Goal: Task Accomplishment & Management: Use online tool/utility

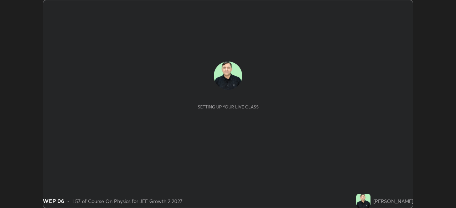
scroll to position [208, 455]
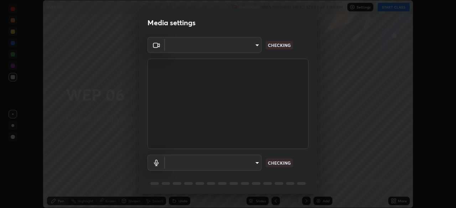
type input "648abb19764dab56075ae6cd3c13843a59c6a2446ad08d27c5b482b977c15b1c"
click at [209, 169] on body "Erase all WEP 06 Recording WAS SCHEDULED TO START AT 4:00 PM Settings START CLA…" at bounding box center [228, 104] width 456 height 208
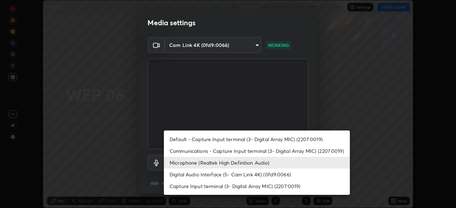
click at [185, 139] on li "Default - Capture Input terminal (3- Digital Array MIC) (2207:0019)" at bounding box center [257, 139] width 186 height 12
type input "default"
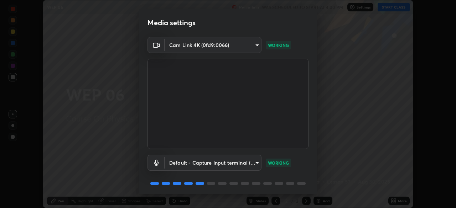
scroll to position [25, 0]
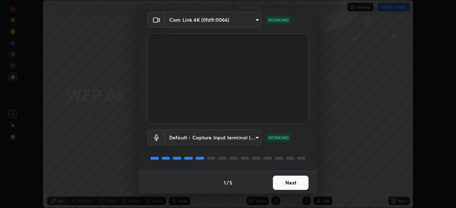
click at [288, 183] on button "Next" at bounding box center [291, 183] width 36 height 14
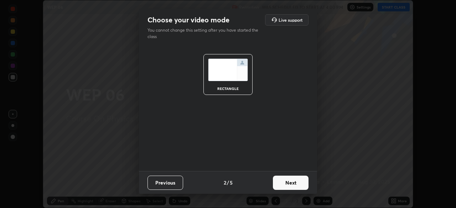
scroll to position [0, 0]
click at [293, 183] on button "Next" at bounding box center [291, 183] width 36 height 14
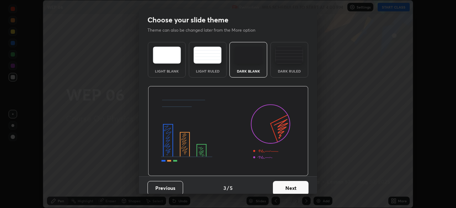
click at [296, 184] on button "Next" at bounding box center [291, 188] width 36 height 14
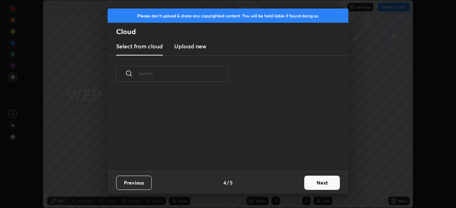
click at [312, 183] on button "Next" at bounding box center [322, 183] width 36 height 14
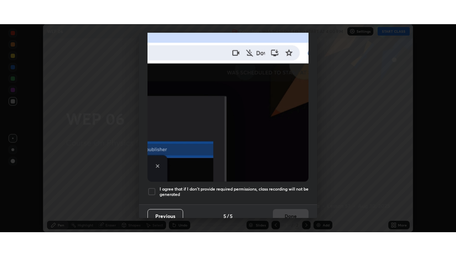
scroll to position [170, 0]
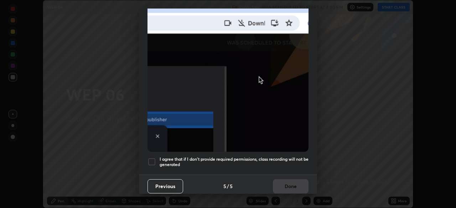
click at [152, 160] on div at bounding box center [151, 162] width 9 height 9
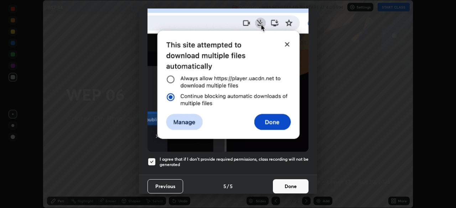
click at [284, 185] on button "Done" at bounding box center [291, 186] width 36 height 14
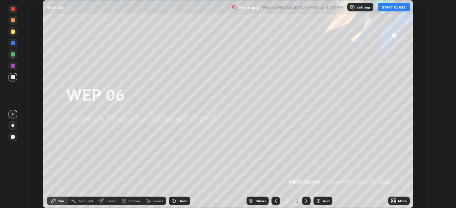
click at [393, 8] on button "START CLASS" at bounding box center [393, 7] width 32 height 9
click at [326, 201] on div "Add" at bounding box center [325, 201] width 7 height 4
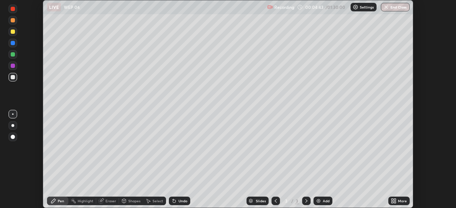
click at [399, 203] on div "More" at bounding box center [402, 201] width 9 height 4
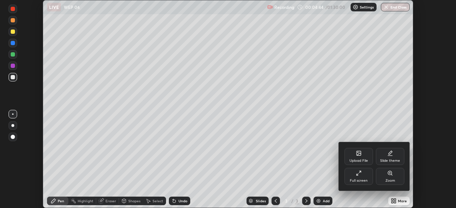
click at [357, 177] on div "Full screen" at bounding box center [358, 176] width 28 height 17
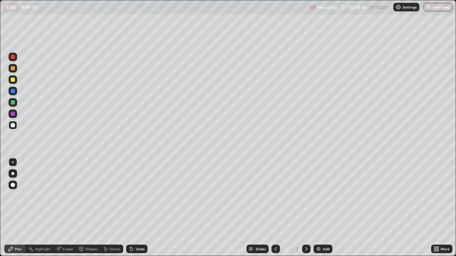
scroll to position [256, 456]
click at [12, 103] on div at bounding box center [13, 102] width 4 height 4
click at [12, 80] on div at bounding box center [13, 80] width 4 height 4
click at [12, 126] on div at bounding box center [13, 125] width 4 height 4
click at [319, 208] on img at bounding box center [318, 249] width 6 height 6
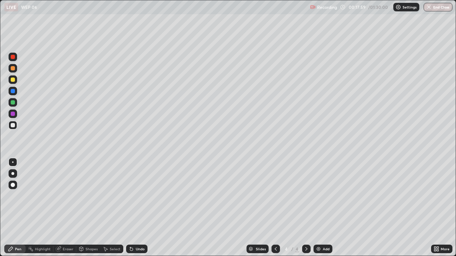
click at [13, 80] on div at bounding box center [13, 80] width 4 height 4
click at [12, 101] on div at bounding box center [13, 102] width 4 height 4
click at [15, 126] on div at bounding box center [13, 125] width 4 height 4
click at [12, 80] on div at bounding box center [13, 80] width 4 height 4
click at [12, 128] on div at bounding box center [13, 125] width 9 height 9
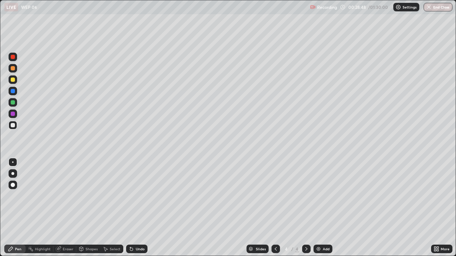
click at [325, 208] on div "Add" at bounding box center [325, 249] width 7 height 4
click at [9, 105] on div at bounding box center [13, 102] width 9 height 9
click at [89, 208] on div "Shapes" at bounding box center [91, 249] width 12 height 4
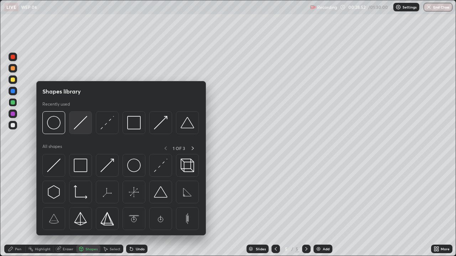
click at [80, 125] on img at bounding box center [81, 123] width 14 height 14
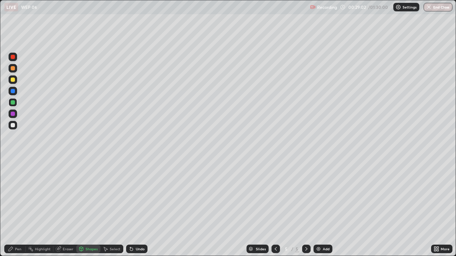
click at [12, 80] on div at bounding box center [13, 80] width 4 height 4
click at [11, 127] on div at bounding box center [13, 125] width 4 height 4
click at [15, 208] on div "Pen" at bounding box center [18, 249] width 6 height 4
click at [66, 208] on div "Eraser" at bounding box center [68, 249] width 11 height 4
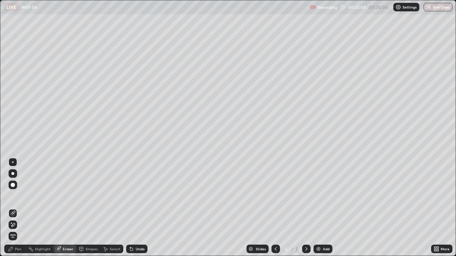
click at [17, 208] on div "Pen" at bounding box center [18, 249] width 6 height 4
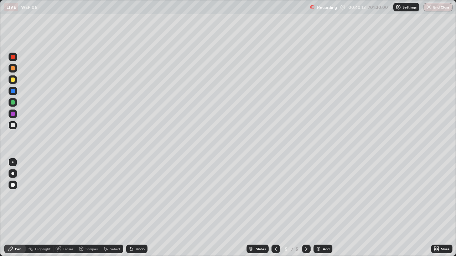
click at [326, 208] on div "Add" at bounding box center [325, 249] width 7 height 4
click at [9, 102] on div at bounding box center [13, 102] width 9 height 9
click at [11, 81] on div at bounding box center [13, 80] width 4 height 4
click at [14, 127] on div at bounding box center [13, 125] width 4 height 4
click at [11, 103] on div at bounding box center [13, 102] width 4 height 4
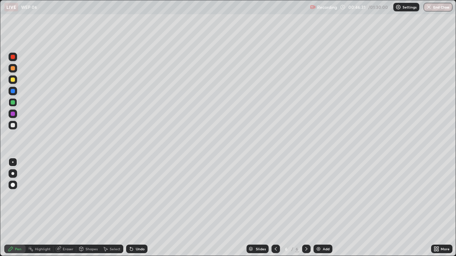
click at [12, 125] on div at bounding box center [13, 125] width 4 height 4
click at [11, 80] on div at bounding box center [13, 80] width 4 height 4
click at [12, 125] on div at bounding box center [13, 125] width 4 height 4
click at [321, 208] on div "Add" at bounding box center [322, 249] width 19 height 9
click at [10, 105] on div at bounding box center [13, 102] width 9 height 9
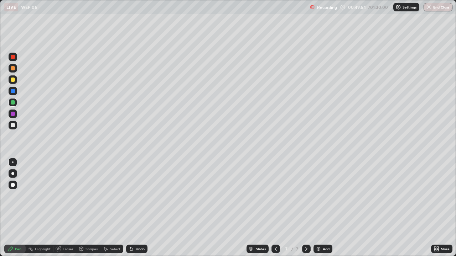
click at [11, 81] on div at bounding box center [13, 80] width 4 height 4
click at [13, 125] on div at bounding box center [13, 125] width 4 height 4
click at [11, 104] on div at bounding box center [13, 102] width 4 height 4
click at [12, 126] on div at bounding box center [13, 125] width 4 height 4
click at [12, 80] on div at bounding box center [13, 80] width 4 height 4
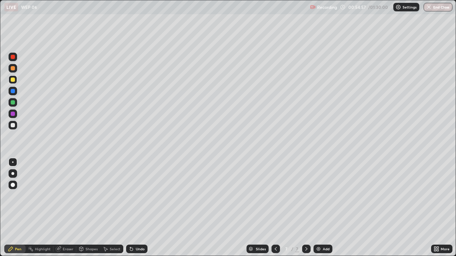
click at [273, 208] on div at bounding box center [275, 249] width 9 height 9
click at [306, 208] on icon at bounding box center [306, 249] width 2 height 4
click at [136, 208] on div "Undo" at bounding box center [140, 249] width 9 height 4
click at [12, 126] on div at bounding box center [13, 125] width 4 height 4
click at [67, 208] on div "Eraser" at bounding box center [68, 249] width 11 height 4
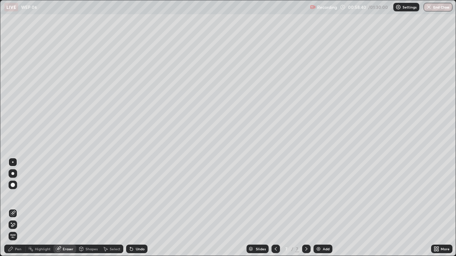
click at [16, 208] on div "Pen" at bounding box center [14, 249] width 21 height 9
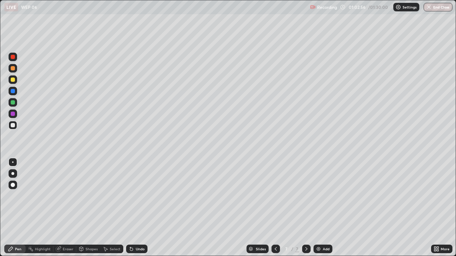
click at [326, 208] on div "Add" at bounding box center [325, 249] width 7 height 4
click at [325, 208] on div "Add" at bounding box center [325, 249] width 7 height 4
click at [10, 79] on div at bounding box center [13, 79] width 9 height 9
click at [10, 126] on div at bounding box center [13, 125] width 9 height 9
click at [11, 91] on div at bounding box center [13, 91] width 4 height 4
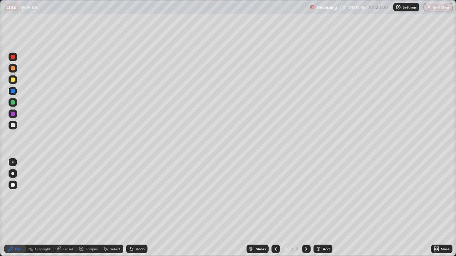
click at [11, 125] on div at bounding box center [13, 125] width 4 height 4
click at [327, 208] on div "Add" at bounding box center [322, 249] width 19 height 9
click at [11, 81] on div at bounding box center [13, 80] width 4 height 4
click at [12, 126] on div at bounding box center [13, 125] width 4 height 4
click at [12, 91] on div at bounding box center [13, 91] width 4 height 4
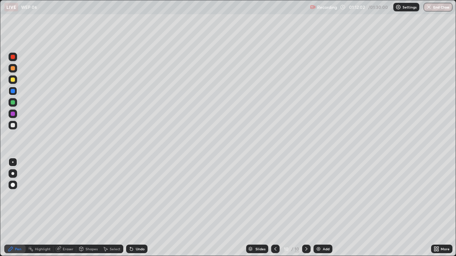
click at [13, 125] on div at bounding box center [13, 125] width 4 height 4
click at [274, 208] on icon at bounding box center [275, 249] width 6 height 6
click at [305, 208] on icon at bounding box center [306, 249] width 6 height 6
click at [322, 208] on div "Add" at bounding box center [325, 249] width 7 height 4
click at [11, 81] on div at bounding box center [13, 79] width 9 height 9
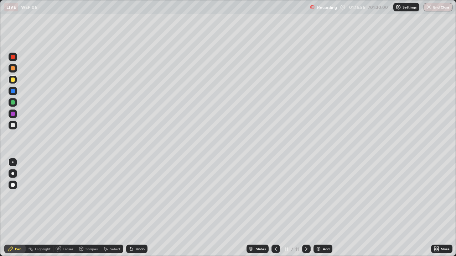
click at [10, 91] on div at bounding box center [13, 91] width 9 height 9
click at [14, 126] on div at bounding box center [13, 125] width 4 height 4
click at [138, 208] on div "Undo" at bounding box center [140, 249] width 9 height 4
click at [113, 208] on div "Select" at bounding box center [115, 249] width 11 height 4
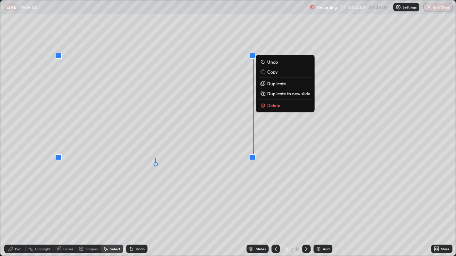
click at [276, 208] on icon at bounding box center [276, 249] width 6 height 6
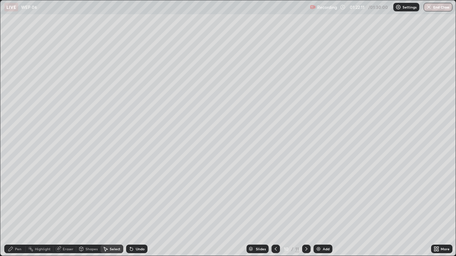
click at [305, 208] on icon at bounding box center [306, 249] width 6 height 6
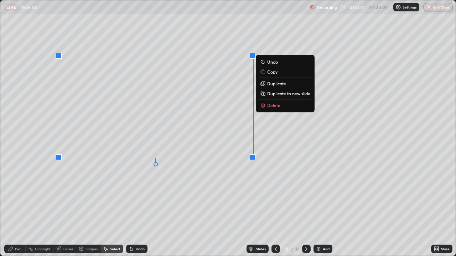
click at [283, 93] on p "Duplicate to new slide" at bounding box center [288, 94] width 43 height 6
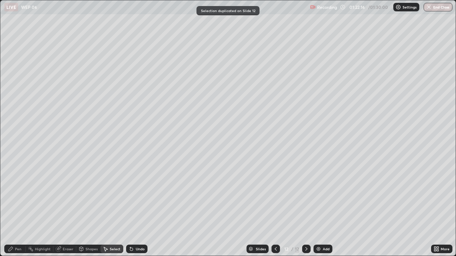
click at [275, 208] on icon at bounding box center [276, 249] width 6 height 6
click at [105, 208] on div "0 ° Undo Copy Duplicate Duplicate to new slide Delete" at bounding box center [227, 128] width 455 height 256
click at [15, 208] on div "Pen" at bounding box center [18, 249] width 6 height 4
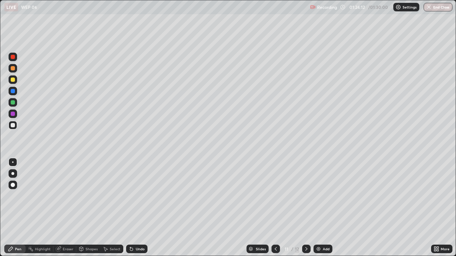
click at [305, 208] on icon at bounding box center [306, 249] width 6 height 6
click at [112, 208] on div "Select" at bounding box center [115, 249] width 11 height 4
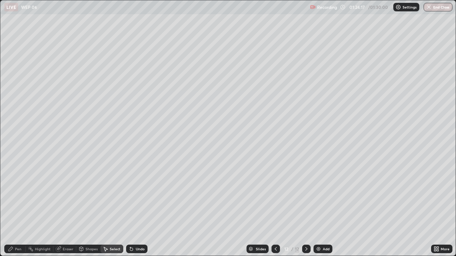
click at [37, 57] on div "0 ° Undo Copy Duplicate Duplicate to new slide Delete" at bounding box center [227, 128] width 455 height 256
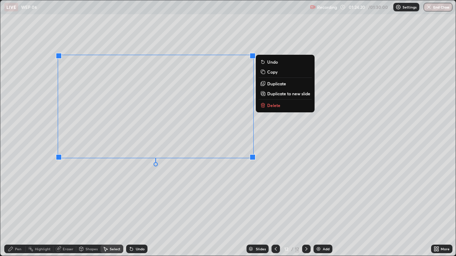
click at [280, 94] on p "Duplicate to new slide" at bounding box center [288, 94] width 43 height 6
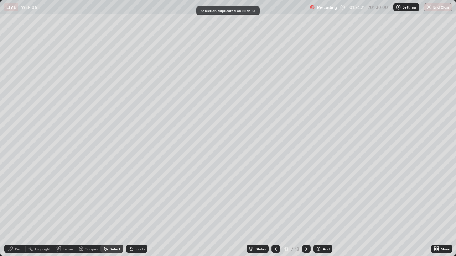
click at [275, 208] on icon at bounding box center [276, 249] width 6 height 6
click at [17, 208] on div "Pen" at bounding box center [18, 249] width 6 height 4
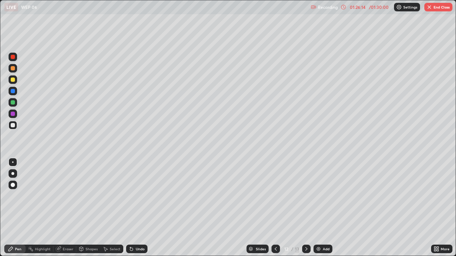
click at [435, 9] on button "End Class" at bounding box center [438, 7] width 28 height 9
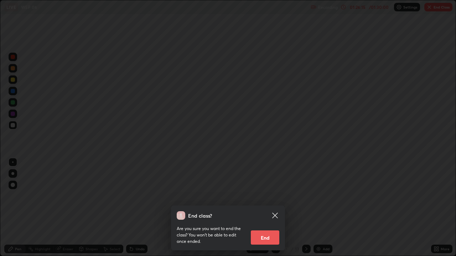
click at [265, 208] on button "End" at bounding box center [265, 238] width 28 height 14
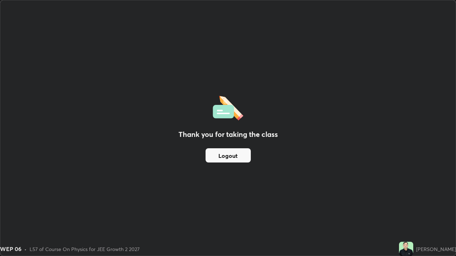
click at [240, 157] on button "Logout" at bounding box center [227, 155] width 45 height 14
